Goal: Information Seeking & Learning: Learn about a topic

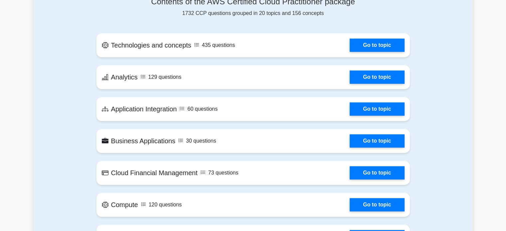
scroll to position [274, 0]
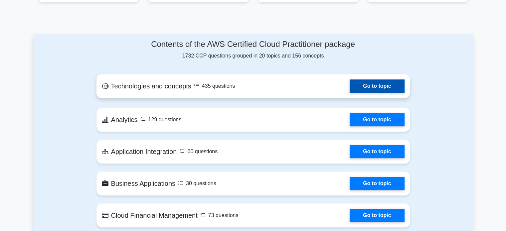
click at [362, 86] on link "Go to topic" at bounding box center [377, 86] width 55 height 13
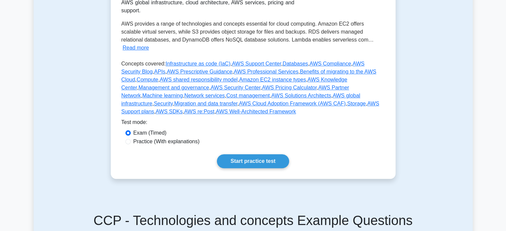
scroll to position [170, 0]
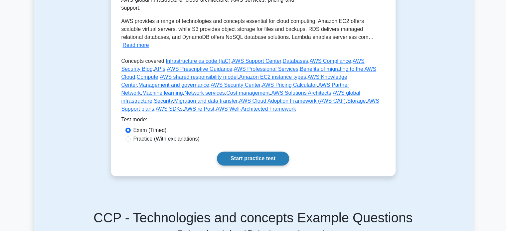
click at [234, 152] on link "Start practice test" at bounding box center [253, 159] width 72 height 14
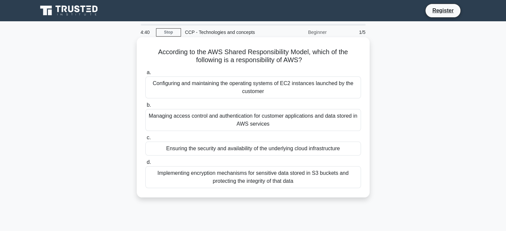
click at [224, 87] on div "Configuring and maintaining the operating systems of EC2 instances launched by …" at bounding box center [253, 88] width 216 height 22
click at [145, 75] on input "a. Configuring and maintaining the operating systems of EC2 instances launched …" at bounding box center [145, 73] width 0 height 4
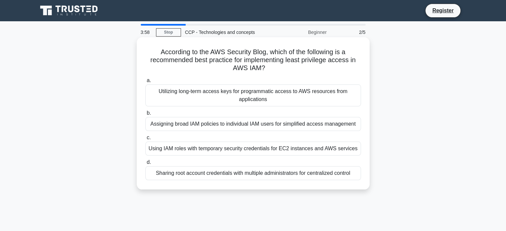
click at [224, 150] on div "Using IAM roles with temporary security credentials for EC2 instances and AWS s…" at bounding box center [253, 149] width 216 height 14
click at [145, 140] on input "c. Using IAM roles with temporary security credentials for EC2 instances and AW…" at bounding box center [145, 138] width 0 height 4
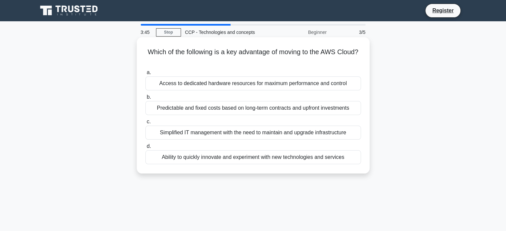
click at [237, 111] on div "Predictable and fixed costs based on long-term contracts and upfront investments" at bounding box center [253, 108] width 216 height 14
click at [145, 100] on input "b. Predictable and fixed costs based on long-term contracts and upfront investm…" at bounding box center [145, 97] width 0 height 4
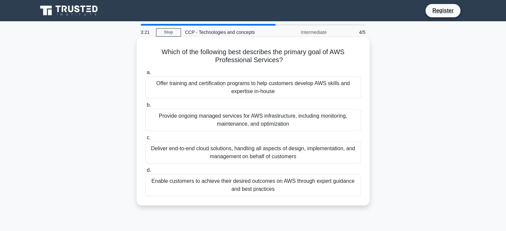
click at [223, 118] on div "Provide ongoing managed services for AWS infrastructure, including monitoring, …" at bounding box center [253, 120] width 216 height 22
click at [145, 108] on input "b. Provide ongoing managed services for AWS infrastructure, including monitorin…" at bounding box center [145, 105] width 0 height 4
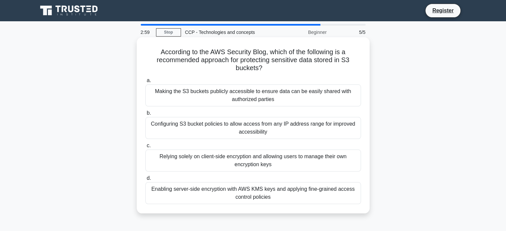
click at [246, 191] on div "Enabling server-side encryption with AWS KMS keys and applying fine-grained acc…" at bounding box center [253, 193] width 216 height 22
click at [145, 181] on input "d. Enabling server-side encryption with AWS KMS keys and applying fine-grained …" at bounding box center [145, 178] width 0 height 4
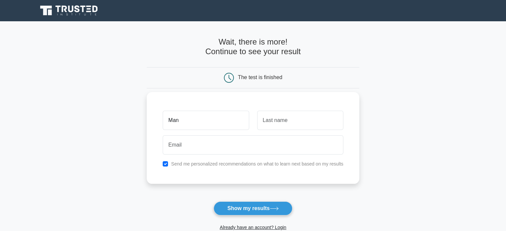
type input "MANOJKUMAR"
click at [279, 123] on input "text" at bounding box center [300, 120] width 86 height 19
type input "K"
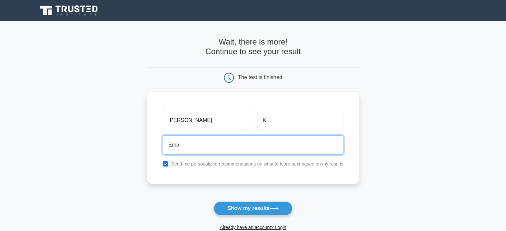
click at [244, 143] on input "email" at bounding box center [253, 144] width 181 height 19
type input "2k21it35@kiot.ac.in"
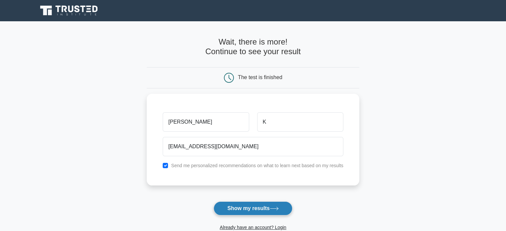
click at [242, 211] on button "Show my results" at bounding box center [253, 209] width 79 height 14
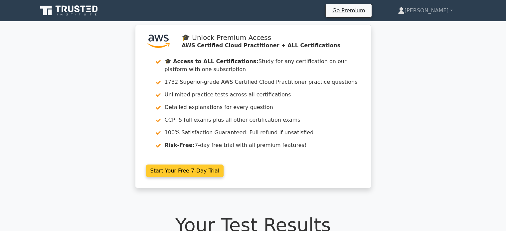
click at [182, 169] on link "Start Your Free 7-Day Trial" at bounding box center [185, 171] width 78 height 13
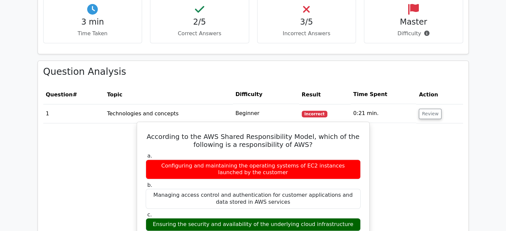
scroll to position [424, 0]
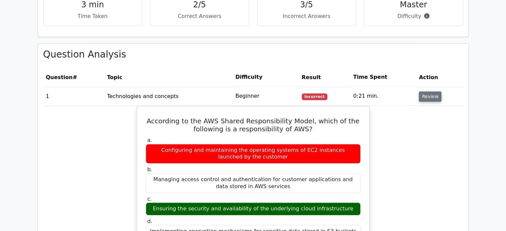
click at [423, 95] on button "Review" at bounding box center [430, 97] width 23 height 10
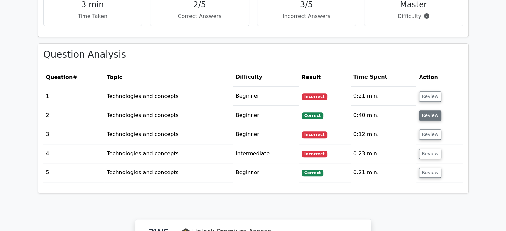
click at [421, 115] on button "Review" at bounding box center [430, 116] width 23 height 10
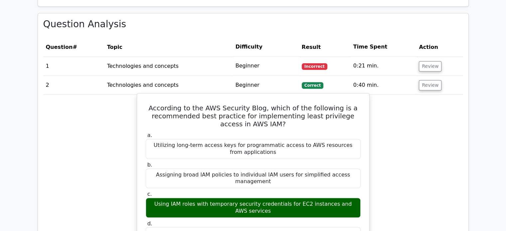
scroll to position [463, 0]
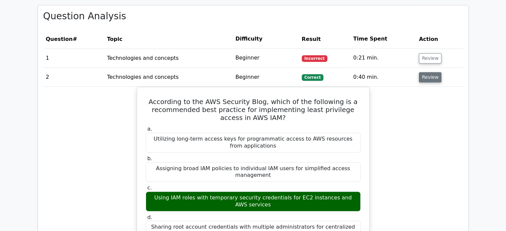
click at [426, 78] on button "Review" at bounding box center [430, 77] width 23 height 10
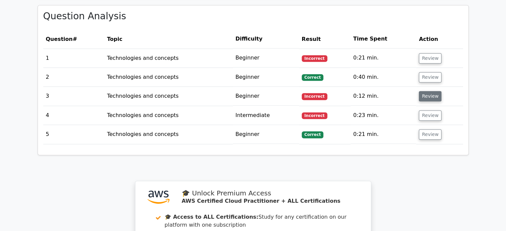
click at [426, 96] on button "Review" at bounding box center [430, 96] width 23 height 10
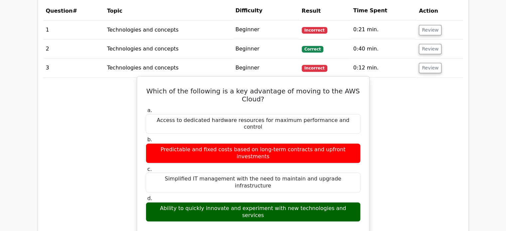
scroll to position [495, 0]
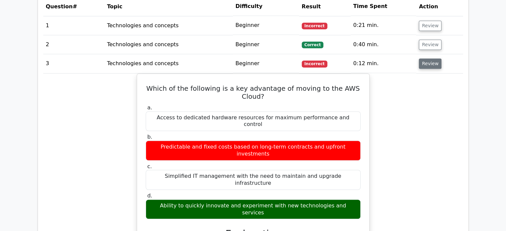
click at [423, 63] on button "Review" at bounding box center [430, 64] width 23 height 10
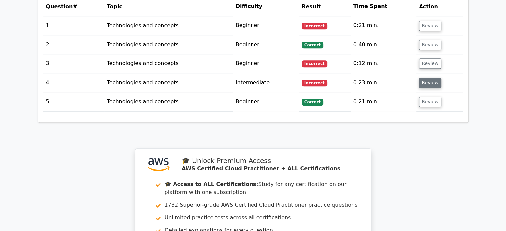
click at [426, 84] on button "Review" at bounding box center [430, 83] width 23 height 10
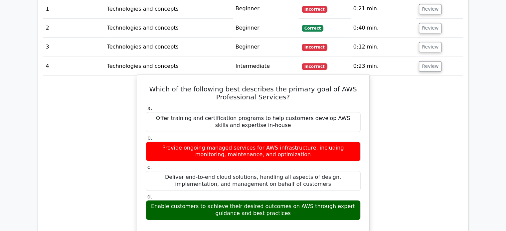
scroll to position [513, 0]
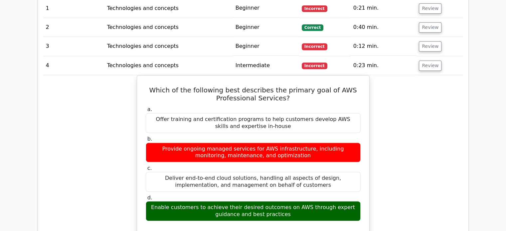
click at [417, 65] on td "Review" at bounding box center [439, 65] width 47 height 19
click at [426, 66] on button "Review" at bounding box center [430, 66] width 23 height 10
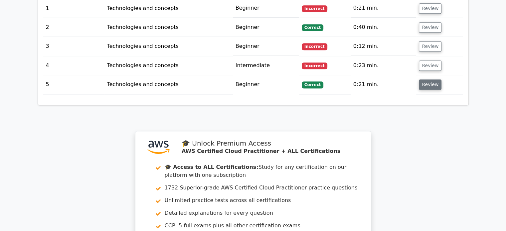
click at [426, 89] on button "Review" at bounding box center [430, 85] width 23 height 10
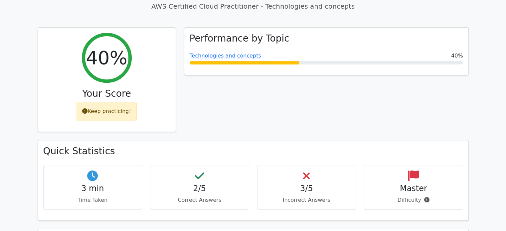
scroll to position [234, 0]
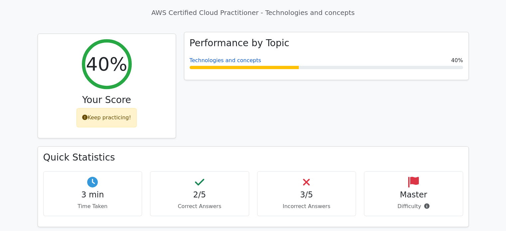
click at [239, 61] on link "Technologies and concepts" at bounding box center [226, 60] width 72 height 6
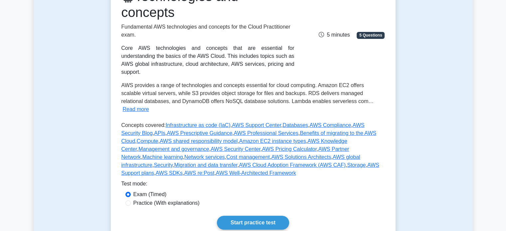
scroll to position [170, 0]
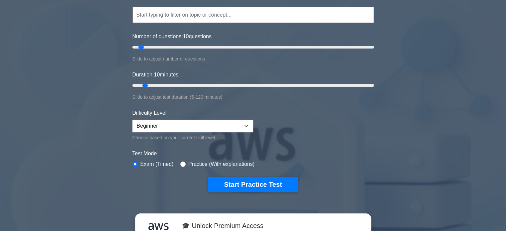
scroll to position [43, 0]
